Goal: Find specific page/section: Find specific page/section

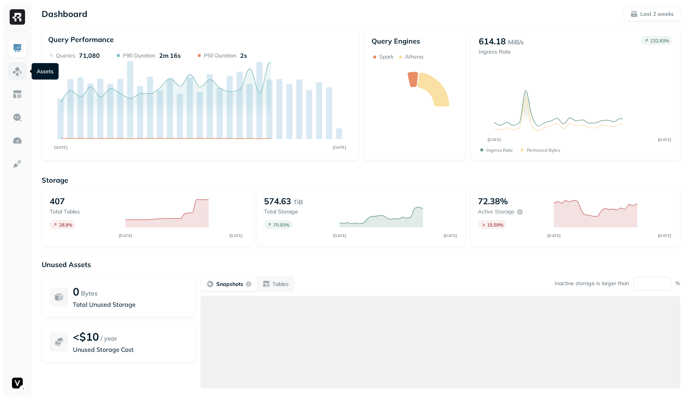
click at [11, 71] on link at bounding box center [17, 71] width 18 height 18
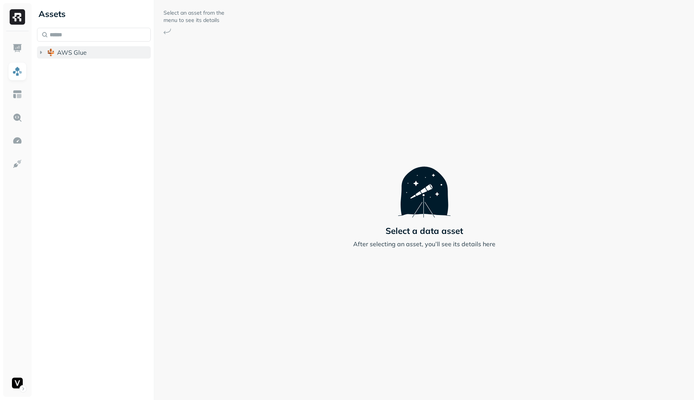
click at [114, 57] on button "AWS Glue" at bounding box center [94, 52] width 114 height 12
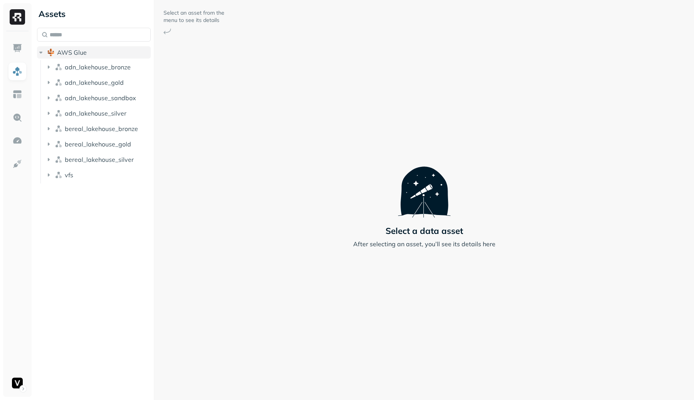
click at [114, 57] on button "AWS Glue" at bounding box center [94, 52] width 114 height 12
